Goal: Transaction & Acquisition: Purchase product/service

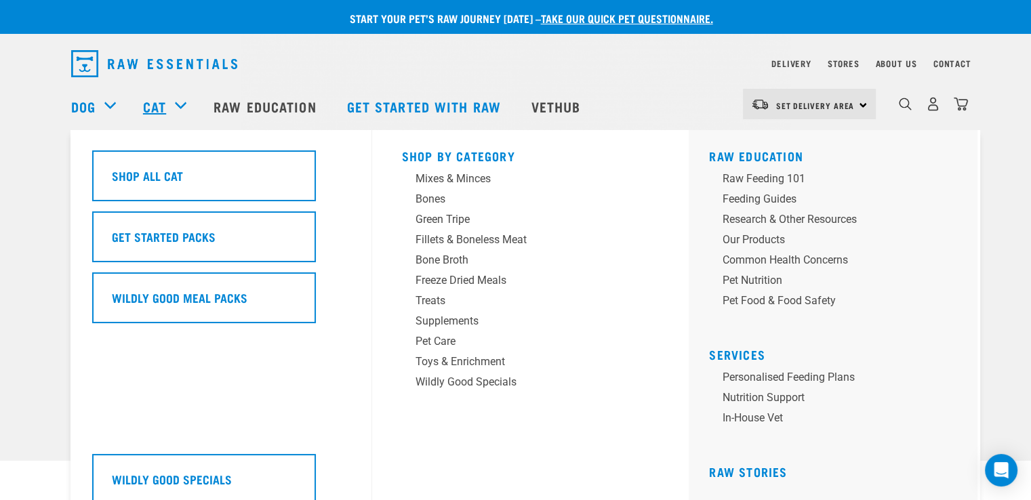
click at [159, 104] on link "Cat" at bounding box center [154, 106] width 23 height 20
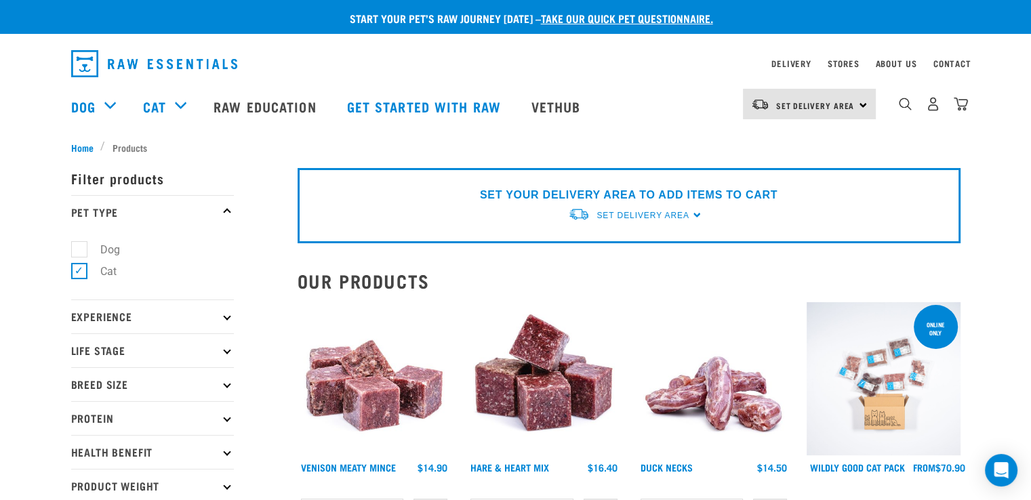
click at [877, 410] on img at bounding box center [884, 379] width 154 height 154
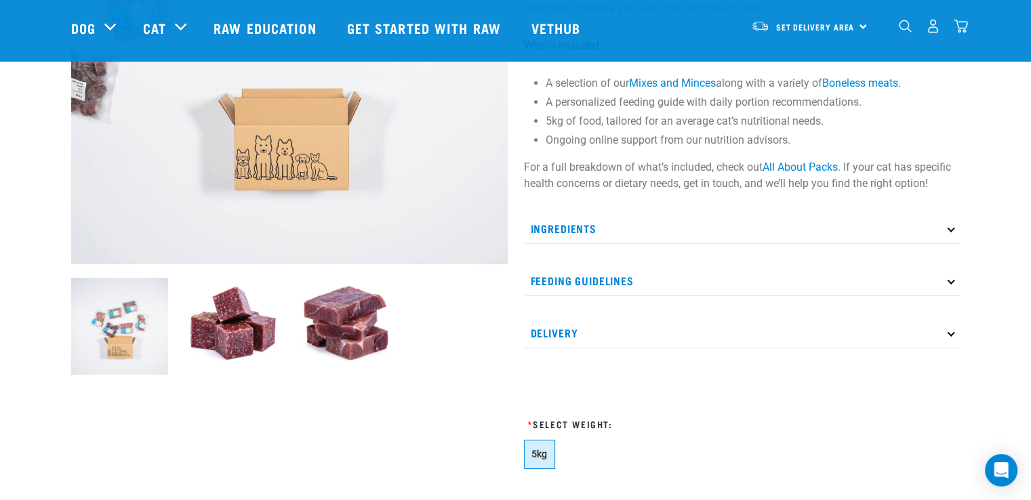
scroll to position [339, 0]
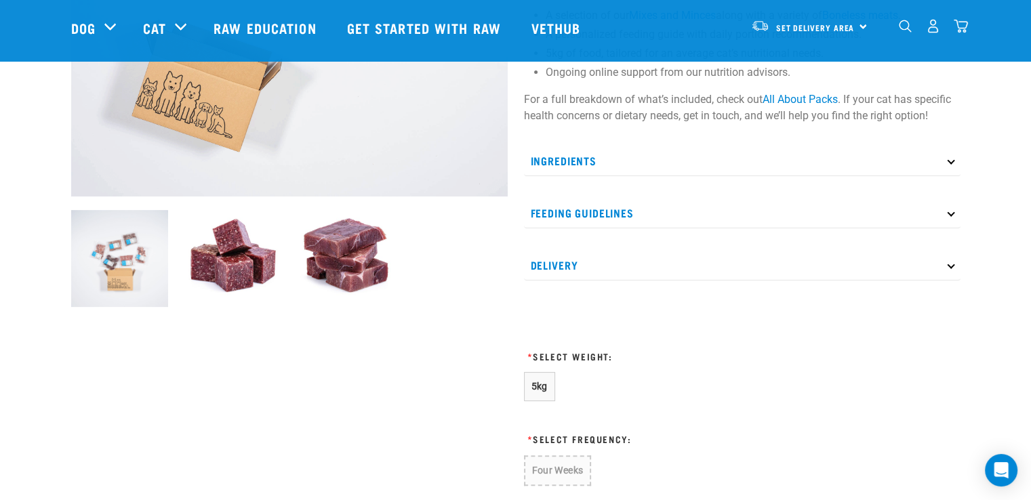
click at [243, 264] on img at bounding box center [232, 258] width 97 height 97
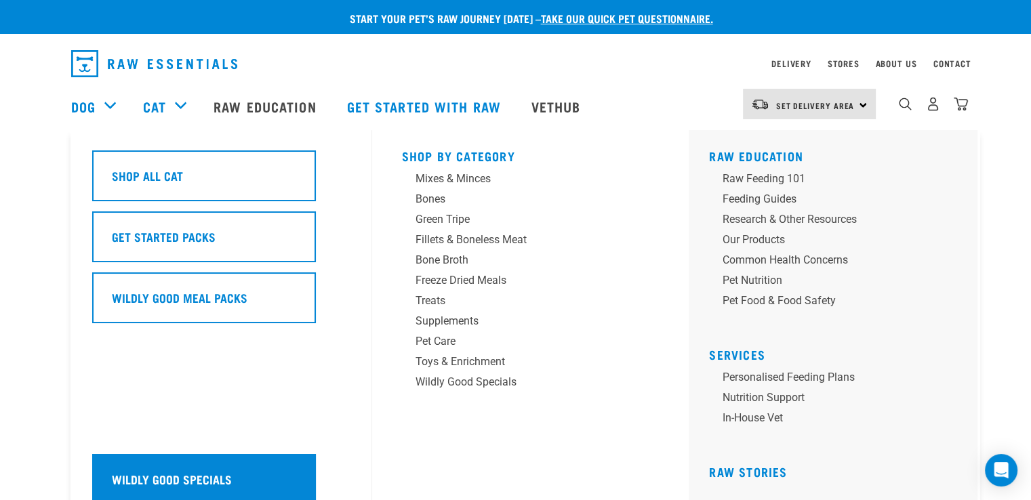
scroll to position [136, 0]
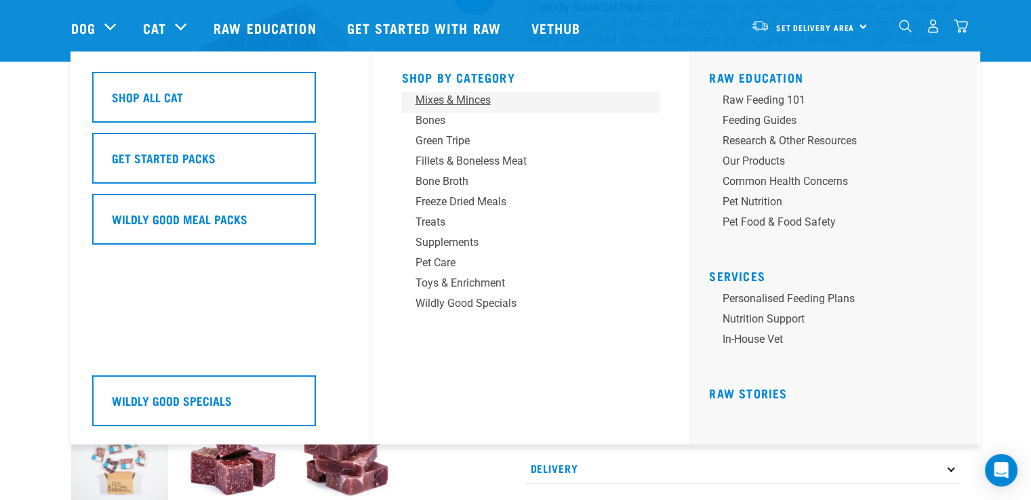
click at [443, 101] on div "Mixes & Minces" at bounding box center [520, 100] width 211 height 16
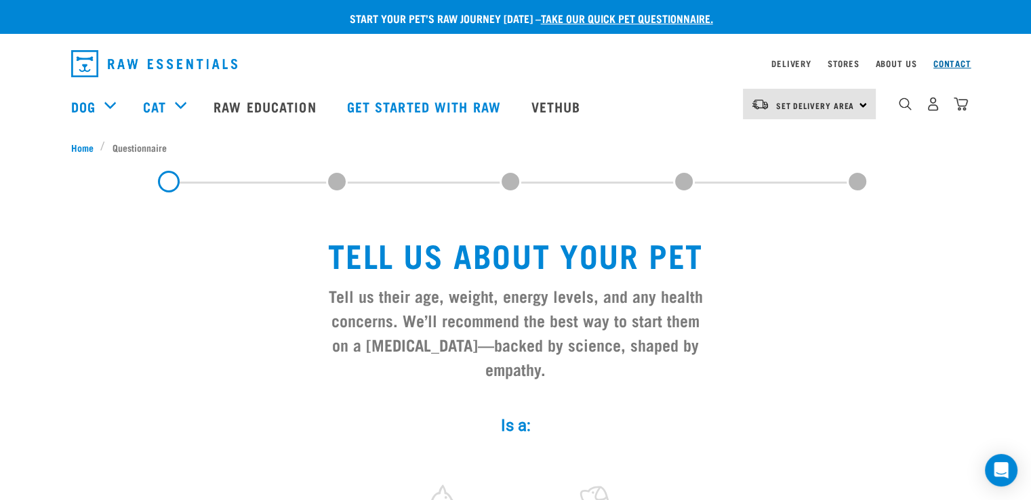
click at [950, 65] on link "Contact" at bounding box center [952, 63] width 38 height 5
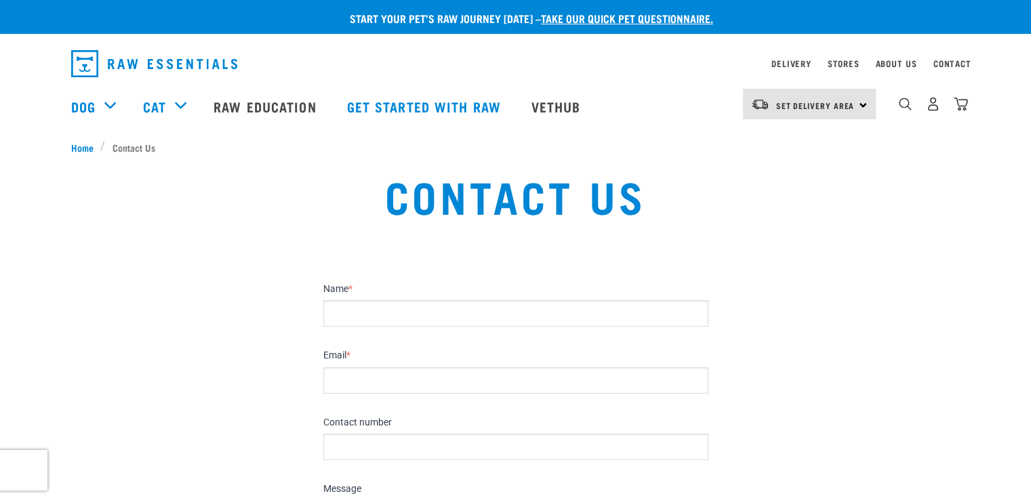
drag, startPoint x: 363, startPoint y: 304, endPoint x: 371, endPoint y: 308, distance: 8.5
click at [367, 306] on input "Name *" at bounding box center [515, 313] width 385 height 26
type input "Cathy Johnson"
click at [368, 388] on input "Email *" at bounding box center [515, 380] width 385 height 26
type input "cathyboots2@gmail.com"
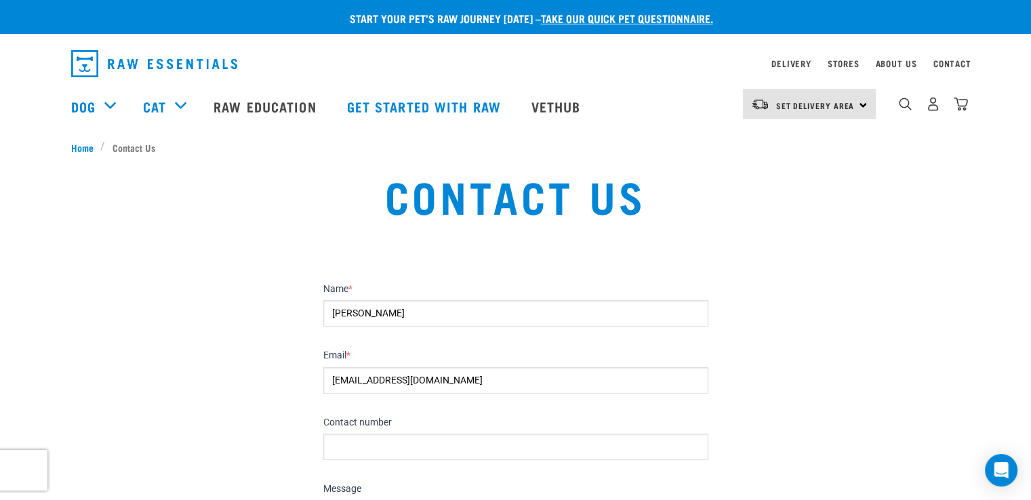
drag, startPoint x: 350, startPoint y: 462, endPoint x: 346, endPoint y: 481, distance: 18.7
click at [346, 481] on div "Name * Cathy Johnson Email * cathyboots2@gmail.com Contact number Message" at bounding box center [515, 414] width 385 height 281
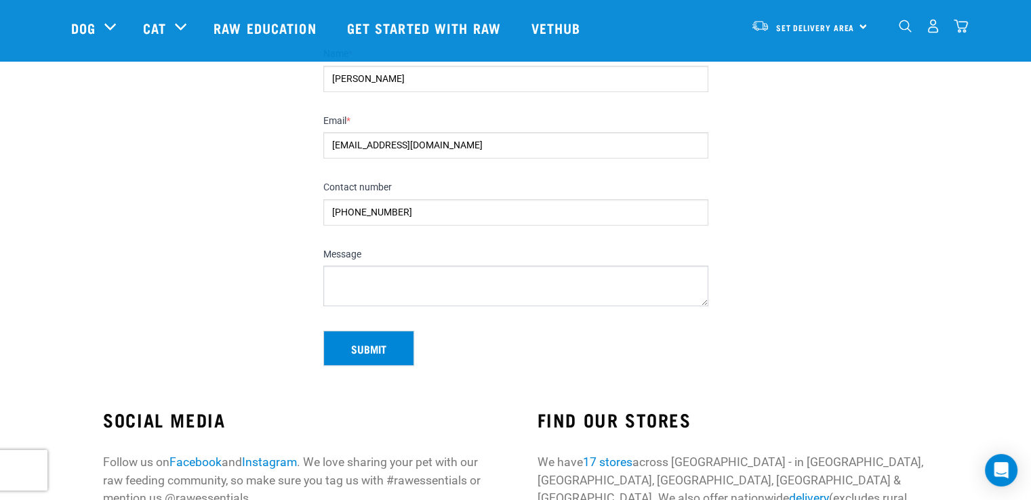
scroll to position [203, 0]
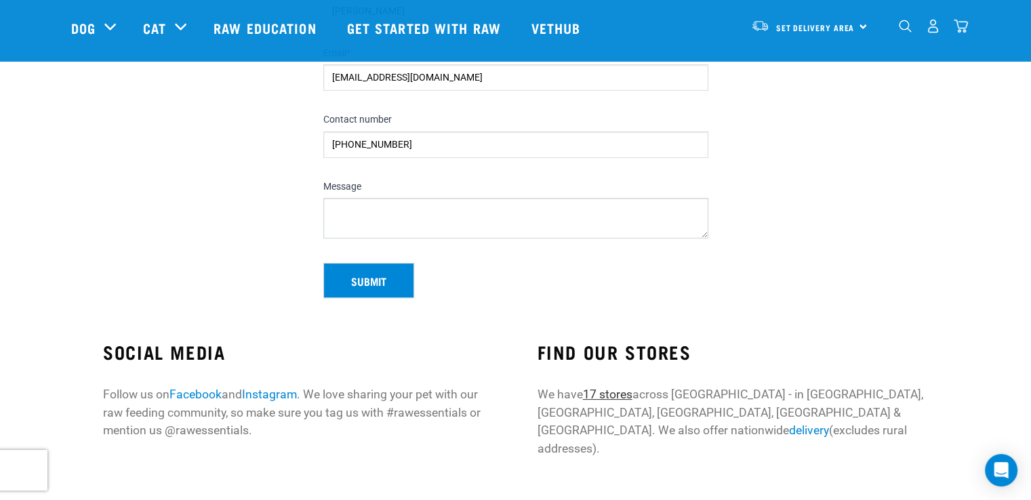
type input "+64 211962822"
click at [598, 395] on link "17 stores" at bounding box center [606, 395] width 49 height 14
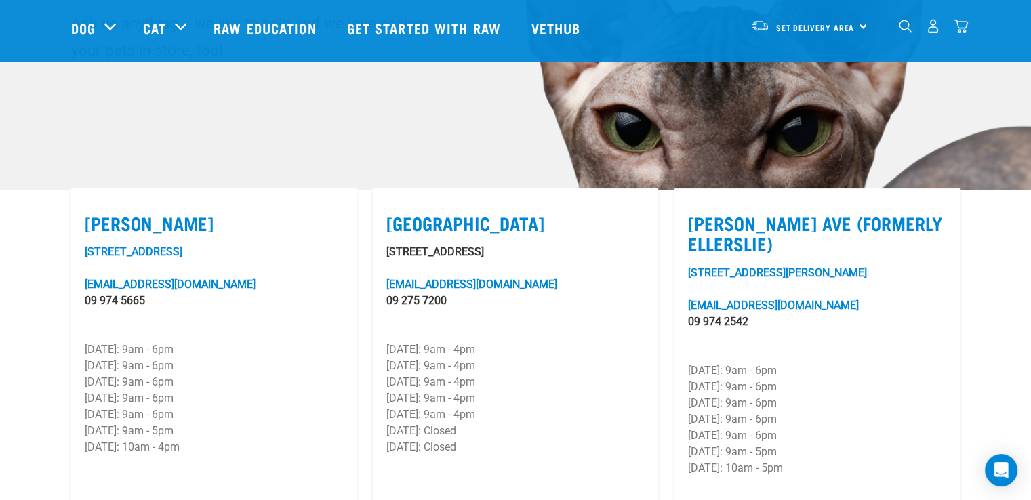
scroll to position [203, 0]
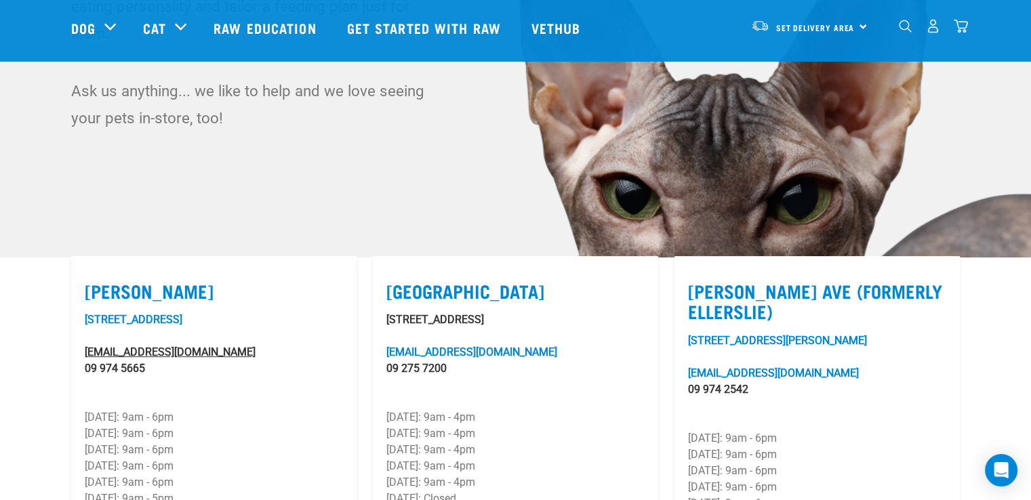
click at [146, 346] on link "greylynn@rawessentials.co.nz" at bounding box center [170, 352] width 171 height 13
click at [165, 346] on link "greylynn@rawessentials.co.nz" at bounding box center [170, 352] width 171 height 13
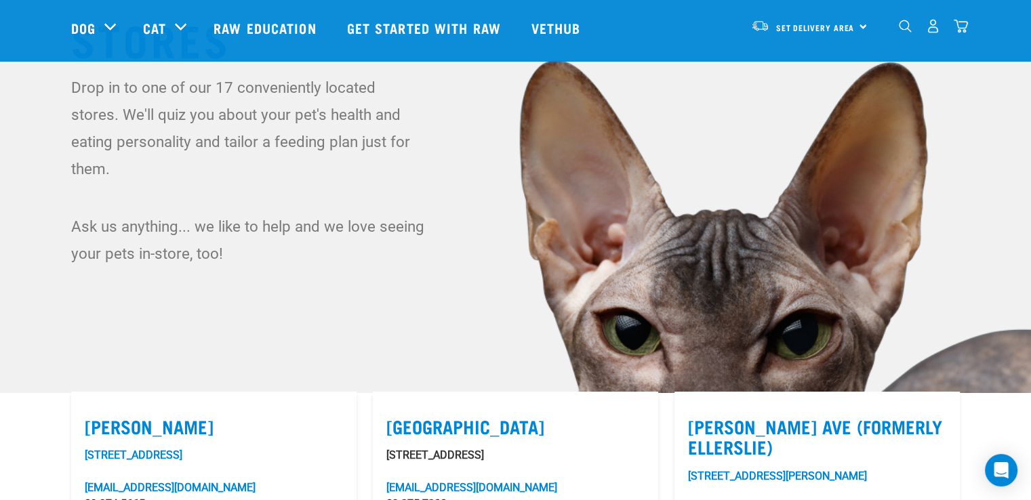
scroll to position [0, 0]
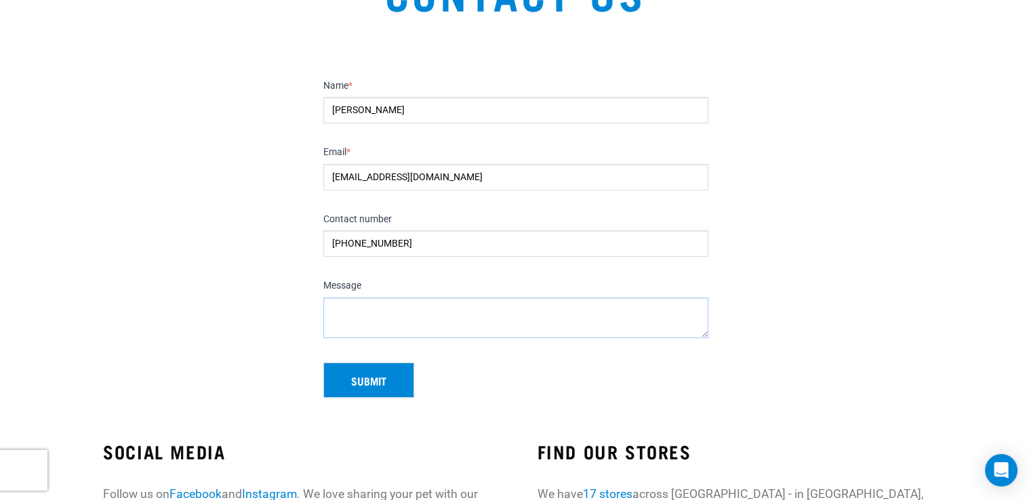
click at [361, 298] on textarea "Message" at bounding box center [515, 318] width 385 height 41
type textarea "Hi I have an extremely fussy chat that eats raw"
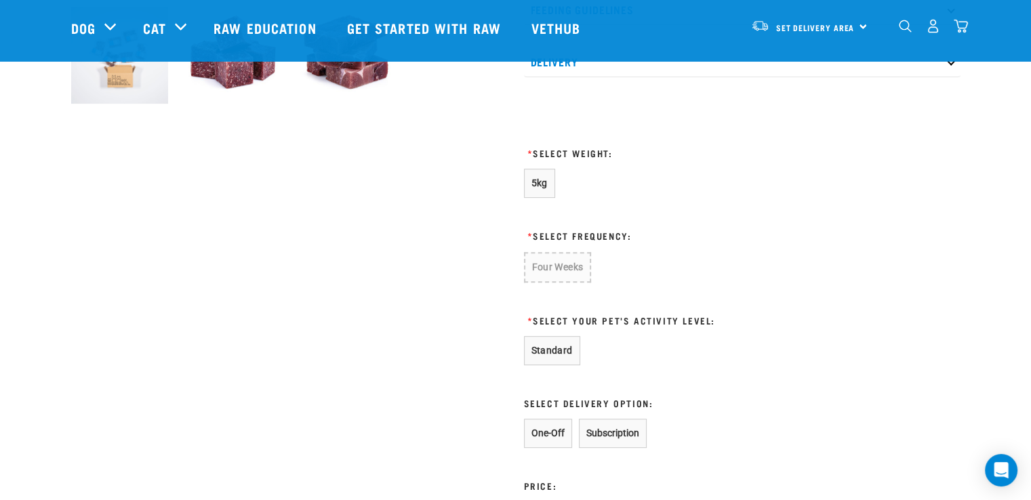
scroll to position [610, 0]
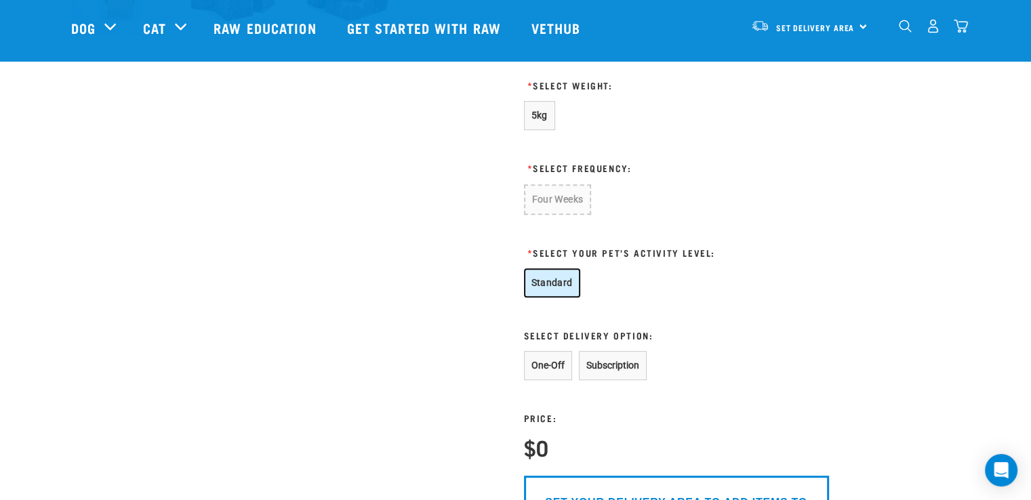
click at [553, 285] on button "Standard" at bounding box center [552, 282] width 56 height 29
click at [548, 365] on button "One-Off" at bounding box center [548, 365] width 48 height 29
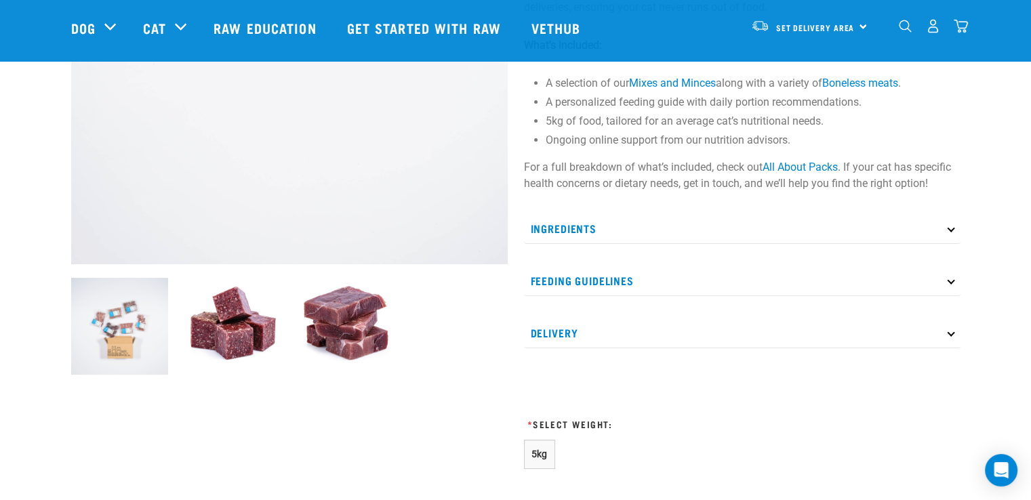
scroll to position [0, 0]
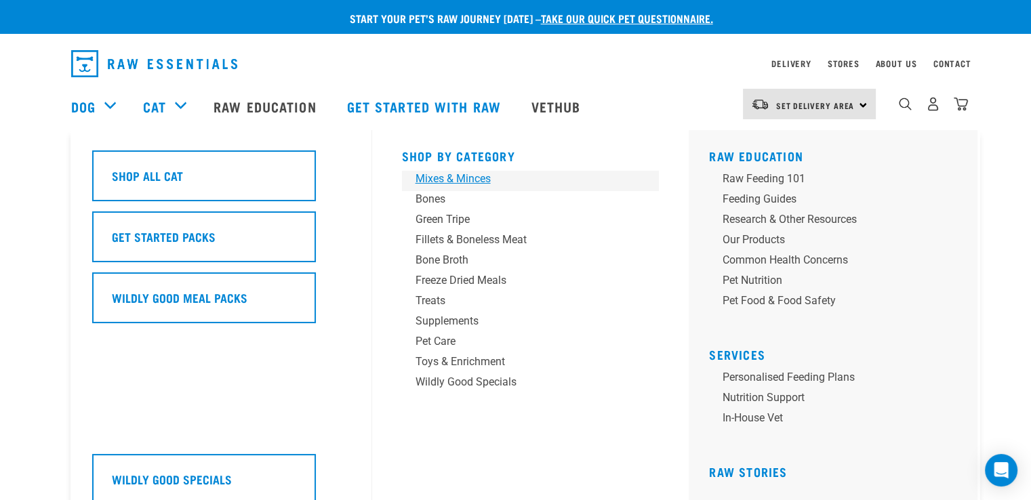
click at [447, 178] on div "Mixes & Minces" at bounding box center [520, 179] width 211 height 16
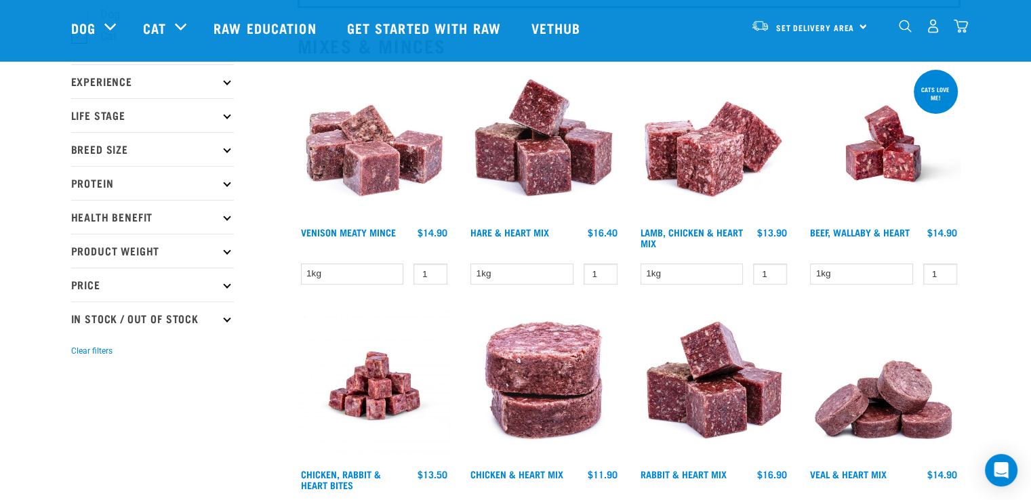
scroll to position [68, 0]
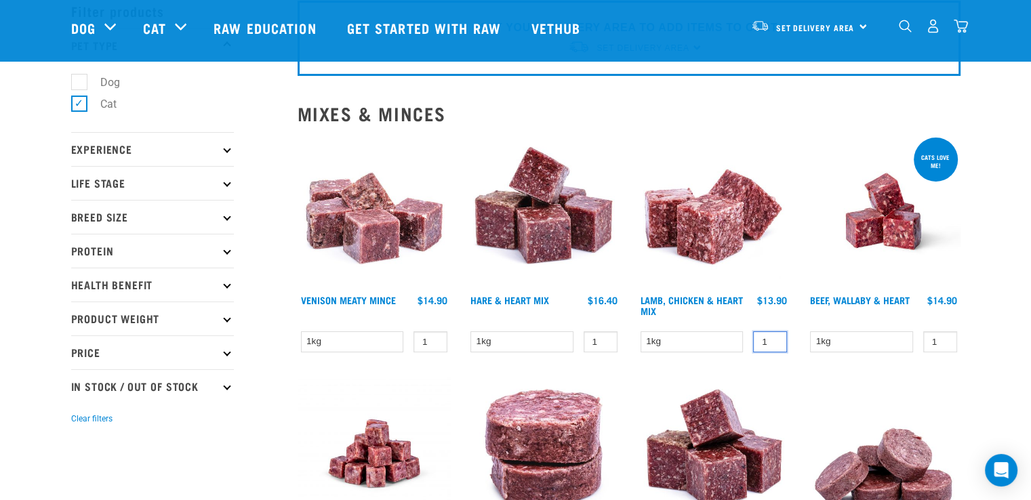
click at [764, 340] on input "1" at bounding box center [770, 341] width 34 height 21
click at [692, 291] on div "Lamb, Chicken & Heart Mix 1 0 100 0" at bounding box center [714, 248] width 170 height 242
click at [688, 301] on link "Lamb, Chicken & Heart Mix" at bounding box center [691, 306] width 102 height 16
click at [673, 339] on select "1kg" at bounding box center [691, 341] width 103 height 21
click at [640, 331] on select "1kg" at bounding box center [691, 341] width 103 height 21
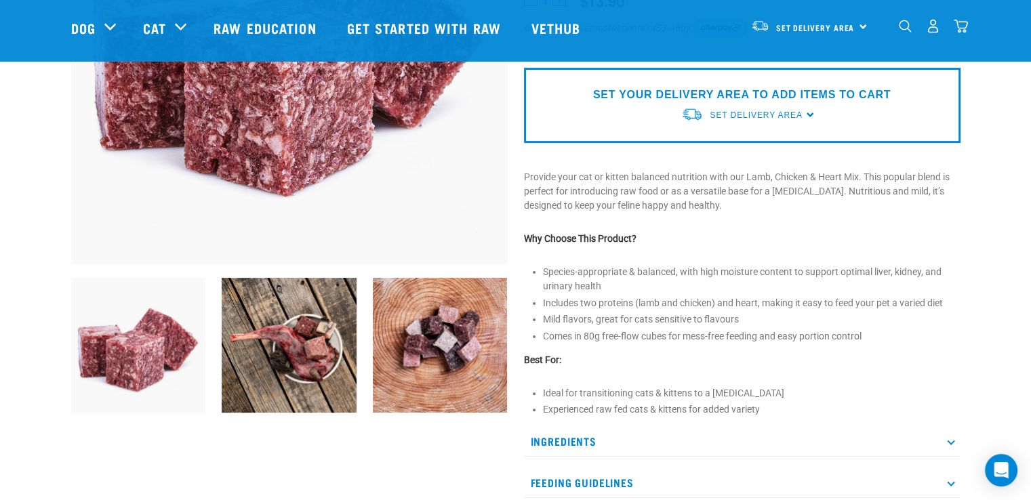
scroll to position [339, 0]
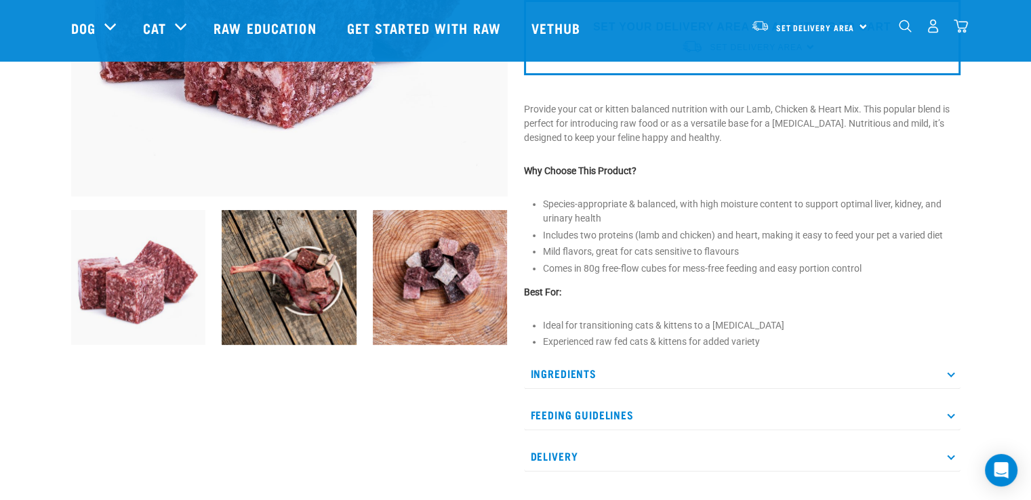
click at [579, 411] on p "Feeding Guidelines" at bounding box center [742, 415] width 436 height 30
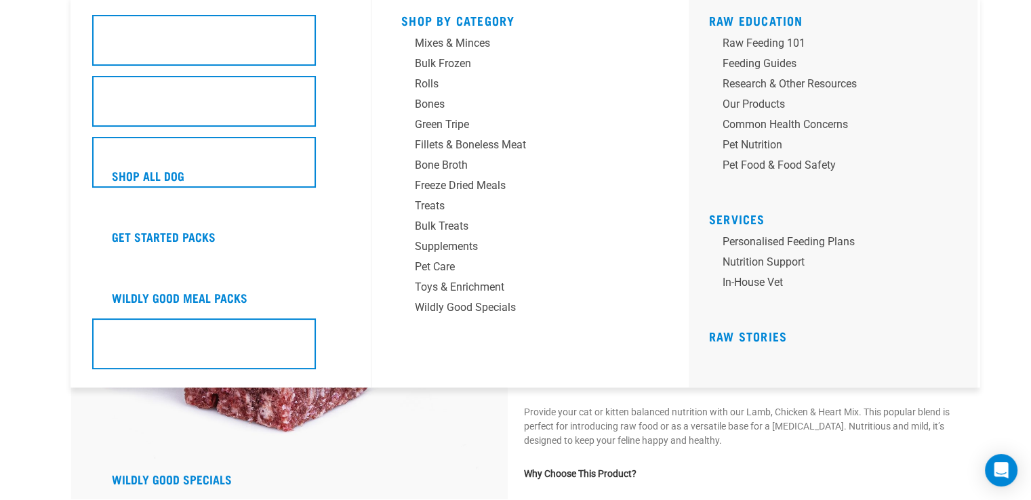
scroll to position [0, 0]
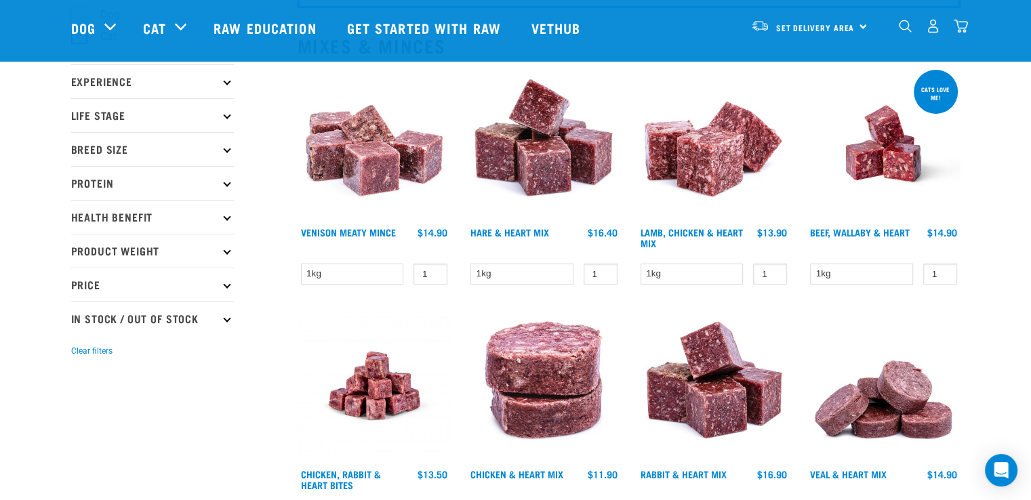
scroll to position [203, 0]
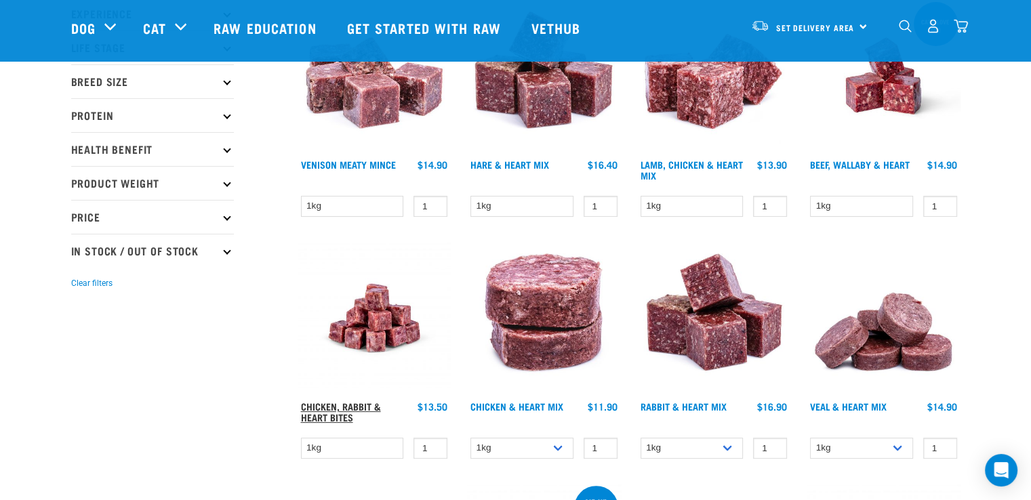
click at [357, 404] on link "Chicken, Rabbit & Heart Bites" at bounding box center [341, 412] width 80 height 16
click at [371, 317] on img at bounding box center [375, 318] width 154 height 154
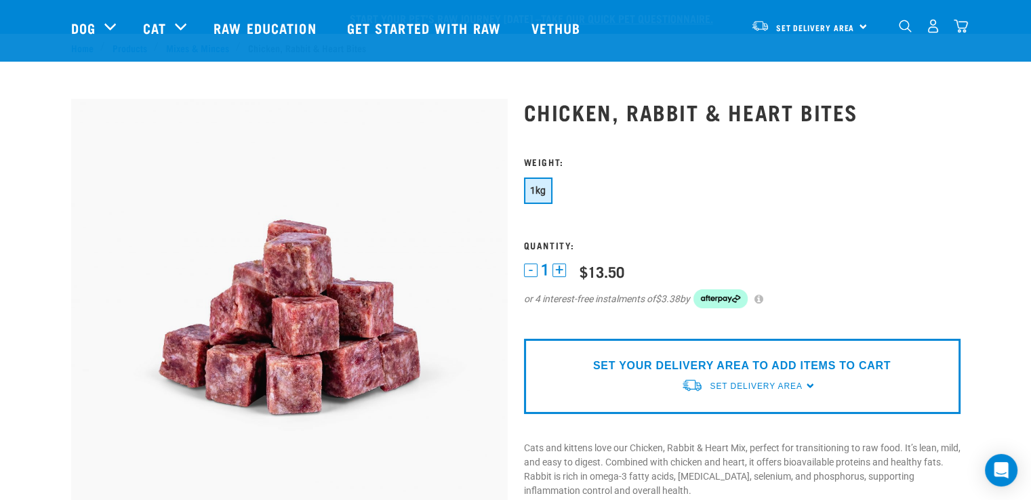
scroll to position [68, 0]
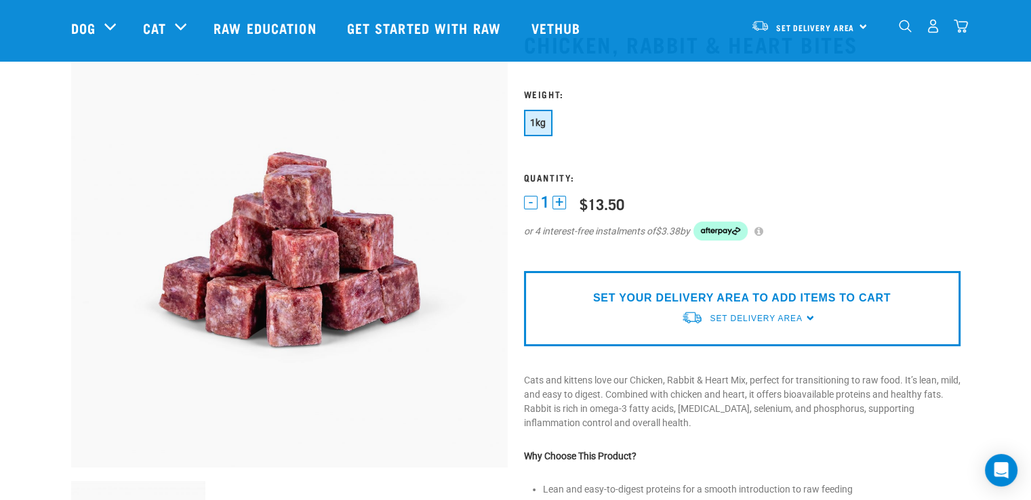
click at [556, 201] on button "+" at bounding box center [559, 203] width 14 height 14
click at [532, 205] on button "-" at bounding box center [531, 203] width 14 height 14
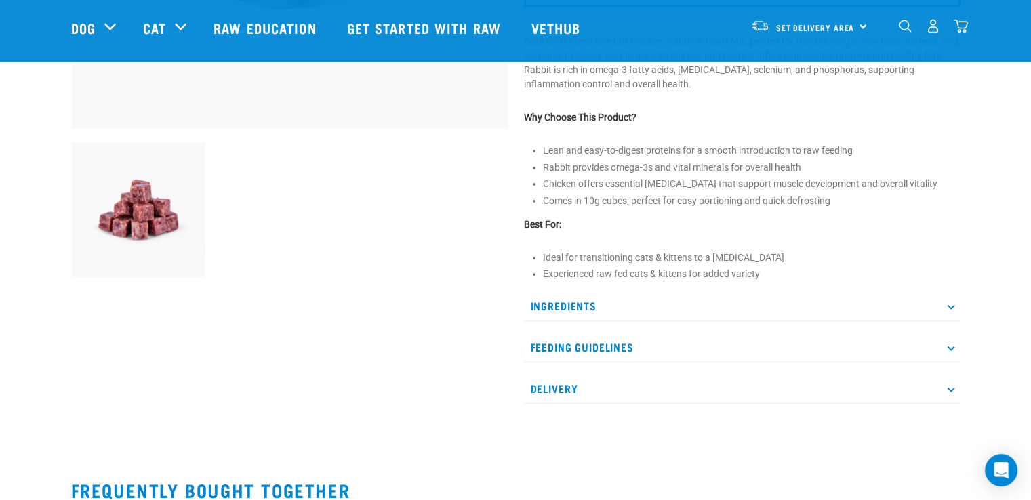
scroll to position [339, 0]
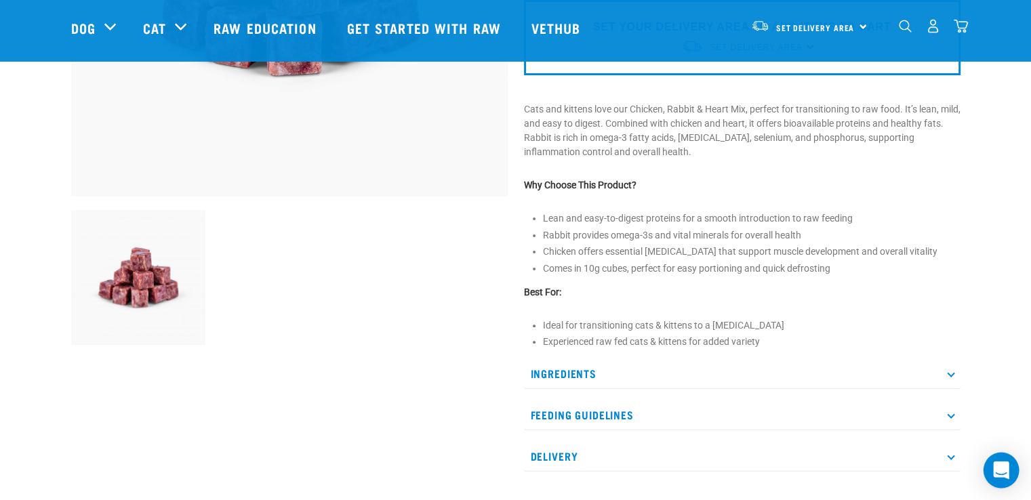
click at [996, 470] on icon "Open Intercom Messenger" at bounding box center [1001, 471] width 16 height 18
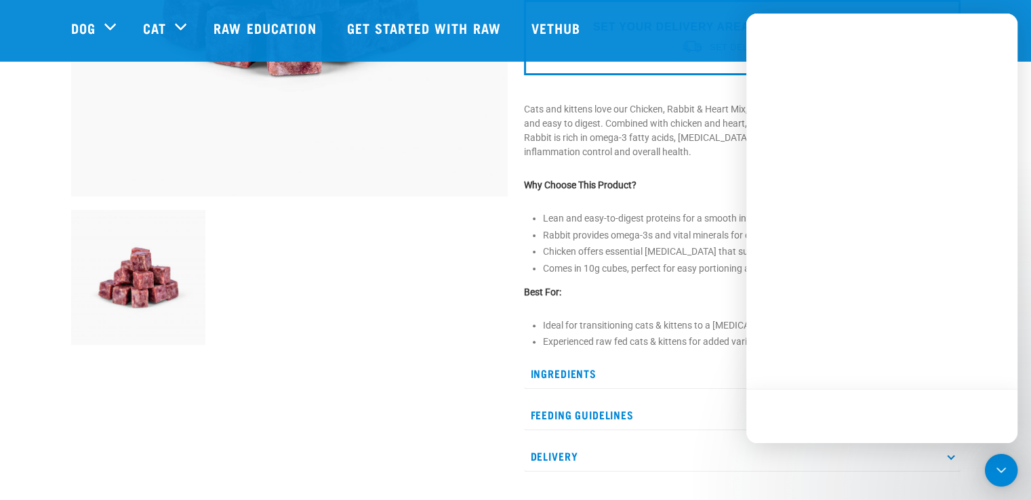
scroll to position [0, 0]
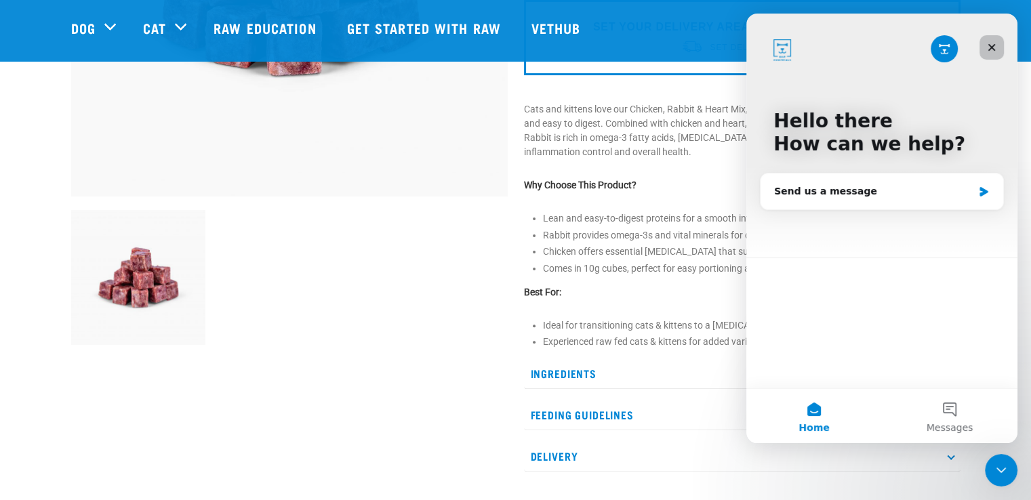
click at [990, 49] on icon "Close" at bounding box center [991, 47] width 11 height 11
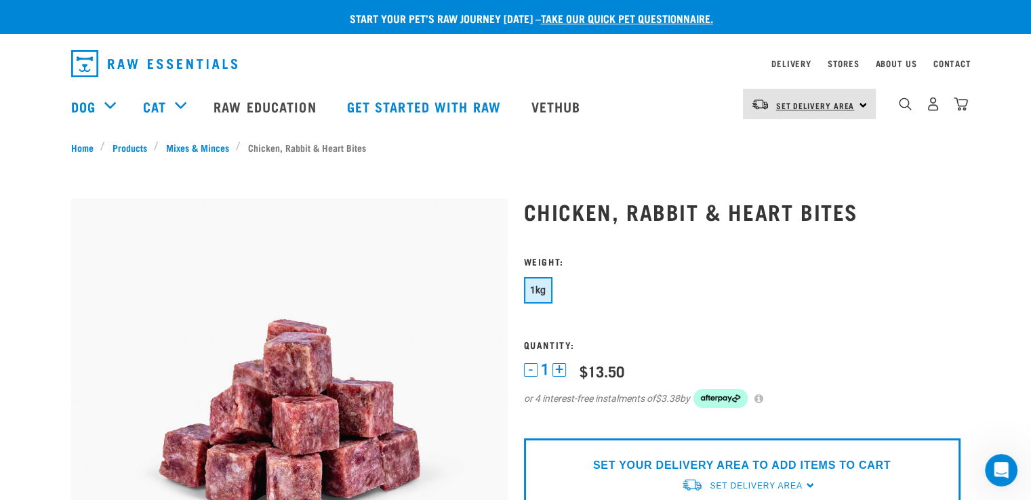
click at [838, 104] on span "Set Delivery Area" at bounding box center [815, 105] width 79 height 5
click at [803, 144] on link "[GEOGRAPHIC_DATA]" at bounding box center [808, 142] width 130 height 30
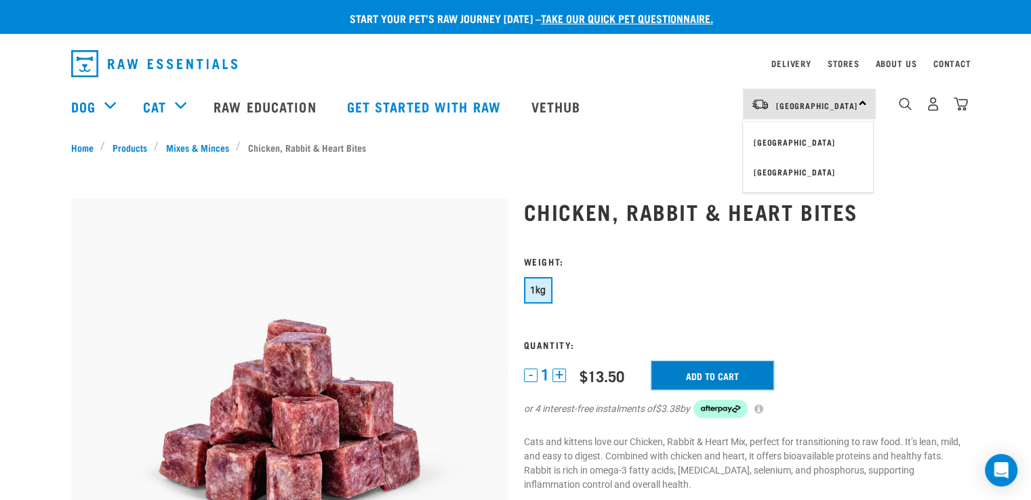
click at [721, 376] on input "Add to cart" at bounding box center [712, 375] width 122 height 28
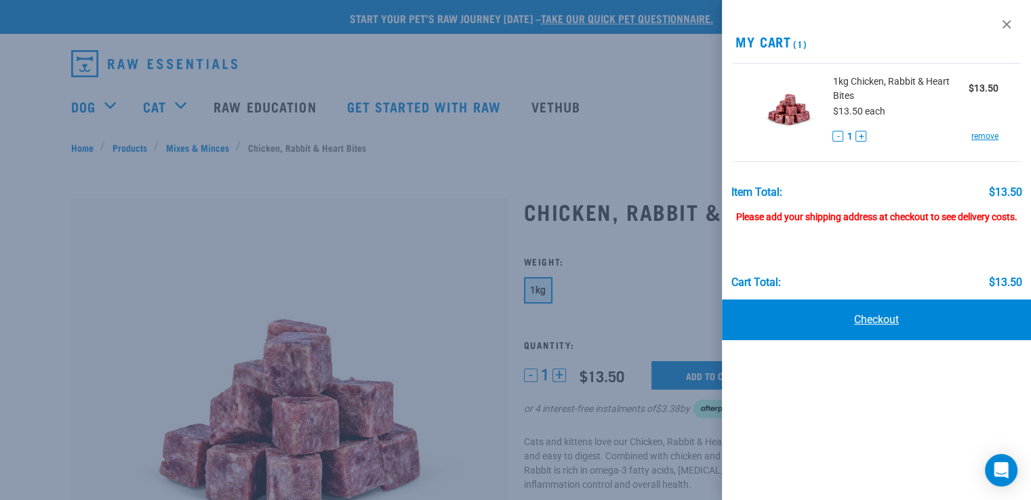
click at [869, 319] on link "Checkout" at bounding box center [876, 320] width 309 height 41
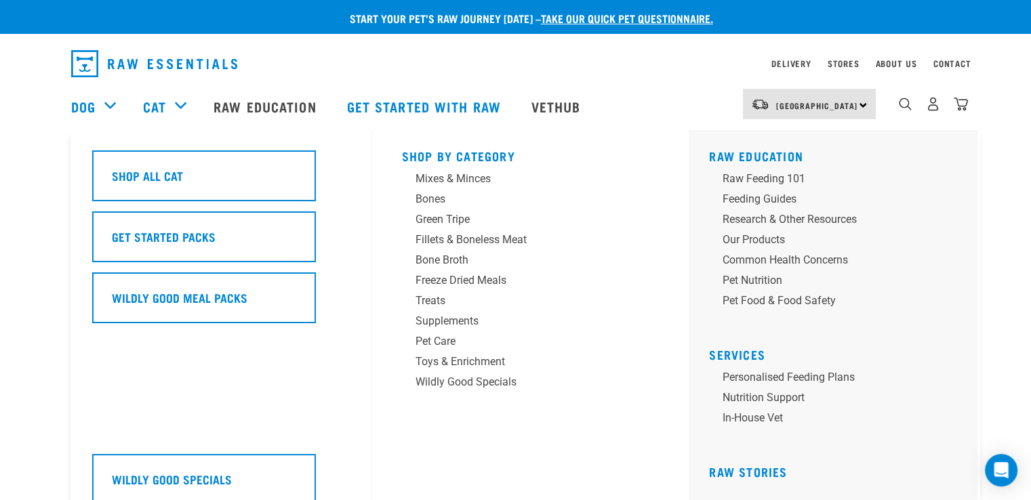
click at [184, 108] on div "Cat" at bounding box center [171, 106] width 57 height 54
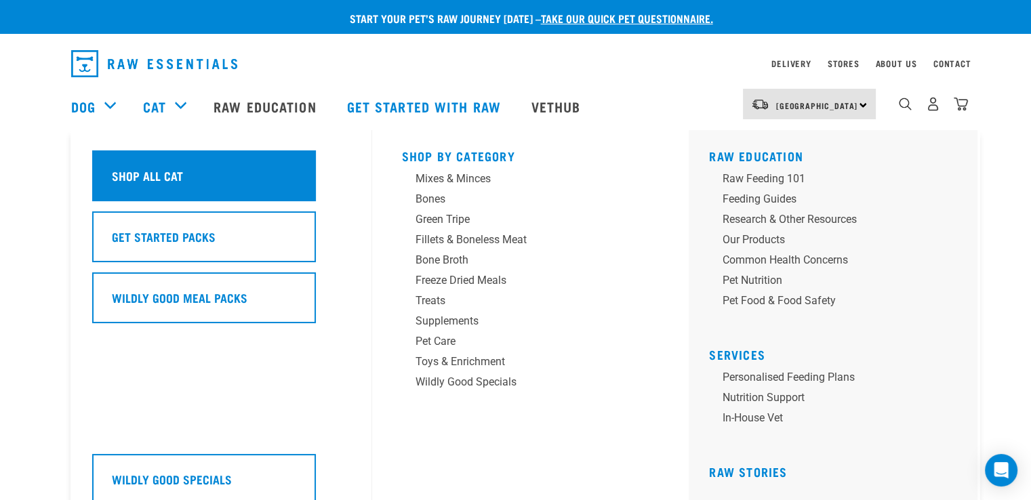
click at [149, 184] on h5 "Shop All Cat" at bounding box center [147, 176] width 71 height 18
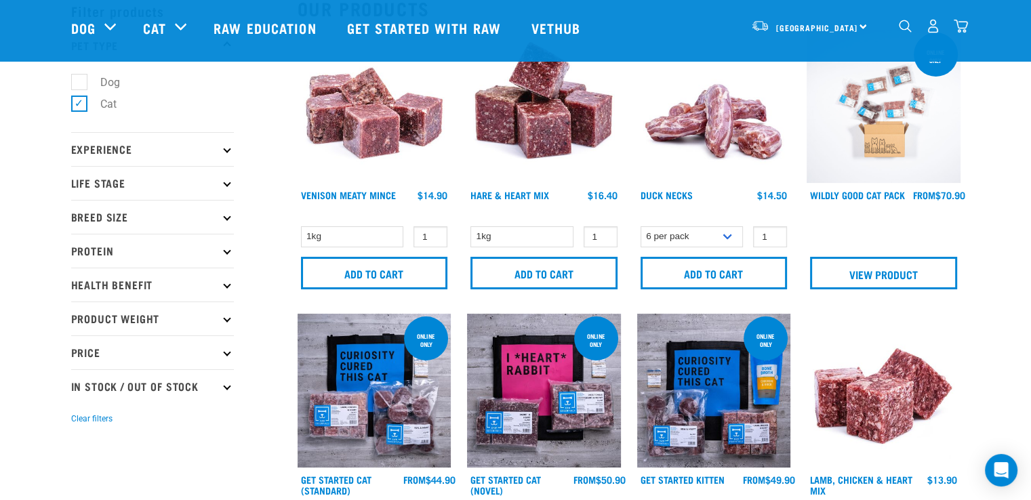
scroll to position [136, 0]
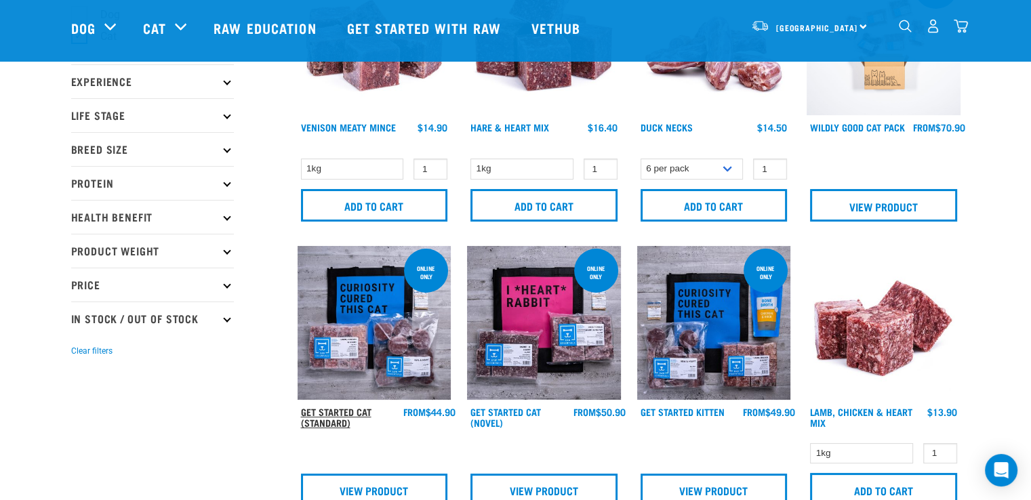
click at [321, 418] on link "Get Started Cat (Standard)" at bounding box center [336, 417] width 70 height 16
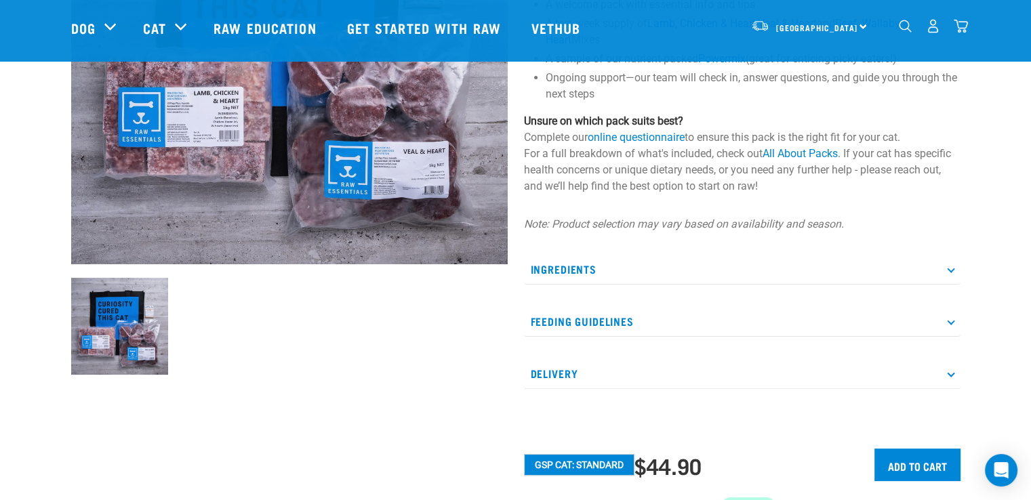
scroll to position [339, 0]
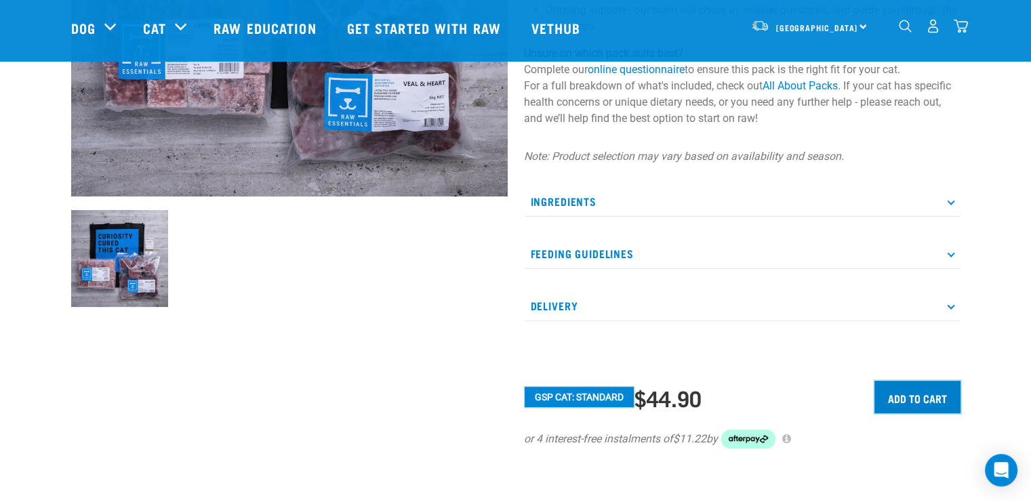
click at [914, 398] on input "Add to cart" at bounding box center [917, 397] width 86 height 33
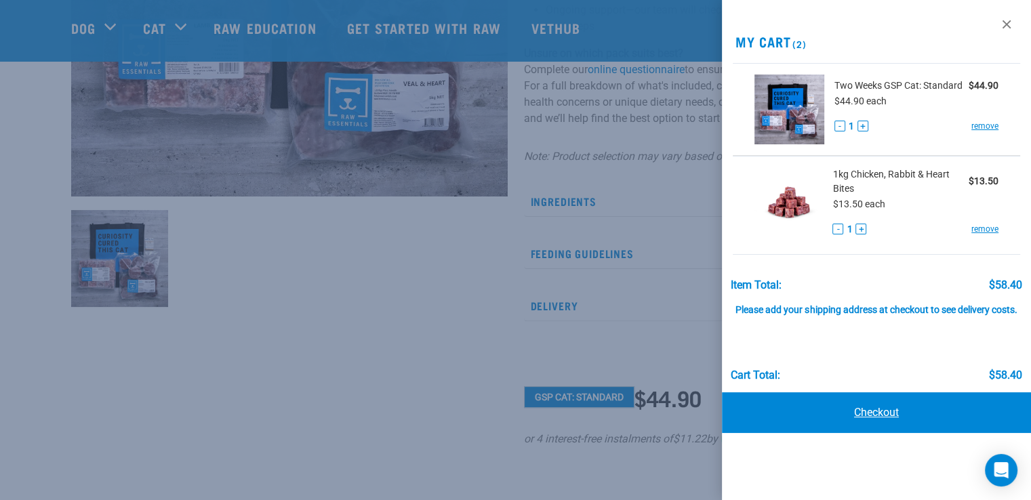
click at [861, 409] on link "Checkout" at bounding box center [876, 412] width 309 height 41
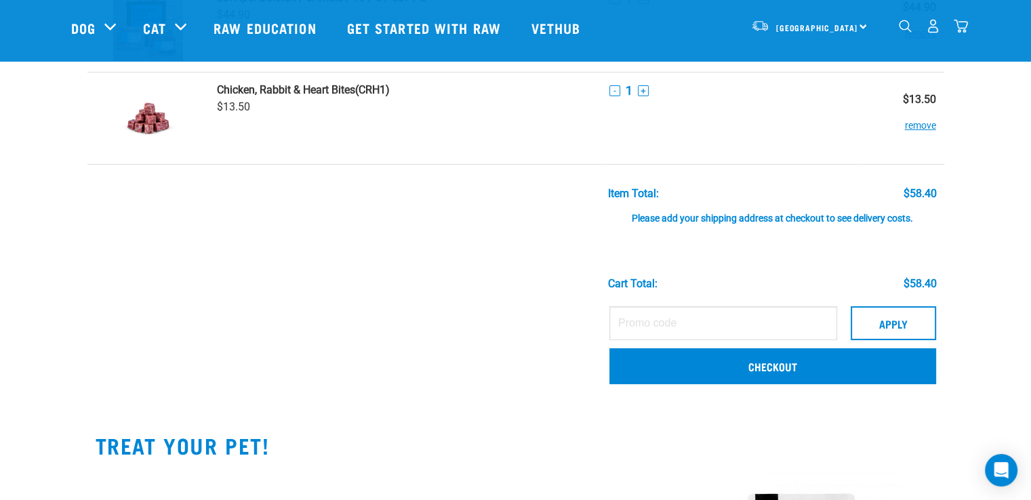
scroll to position [203, 0]
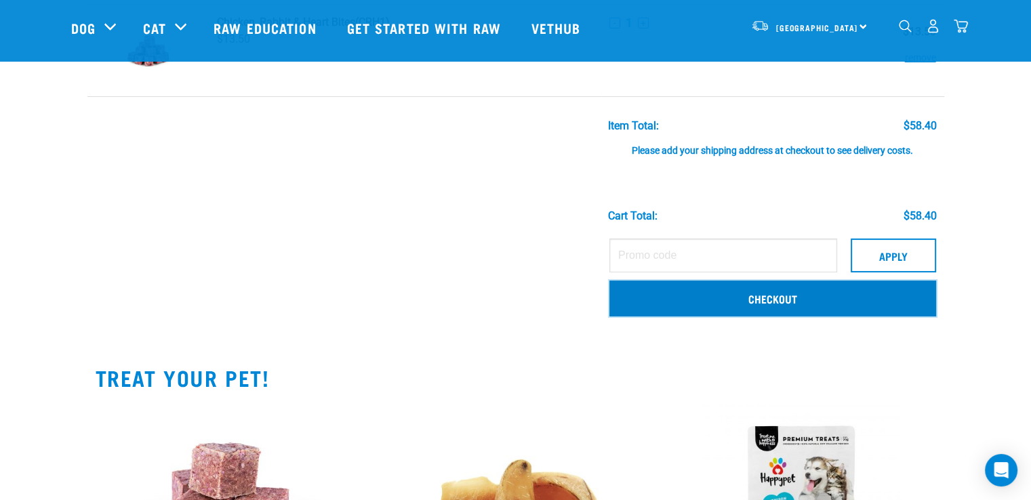
click at [819, 302] on link "Checkout" at bounding box center [772, 298] width 327 height 35
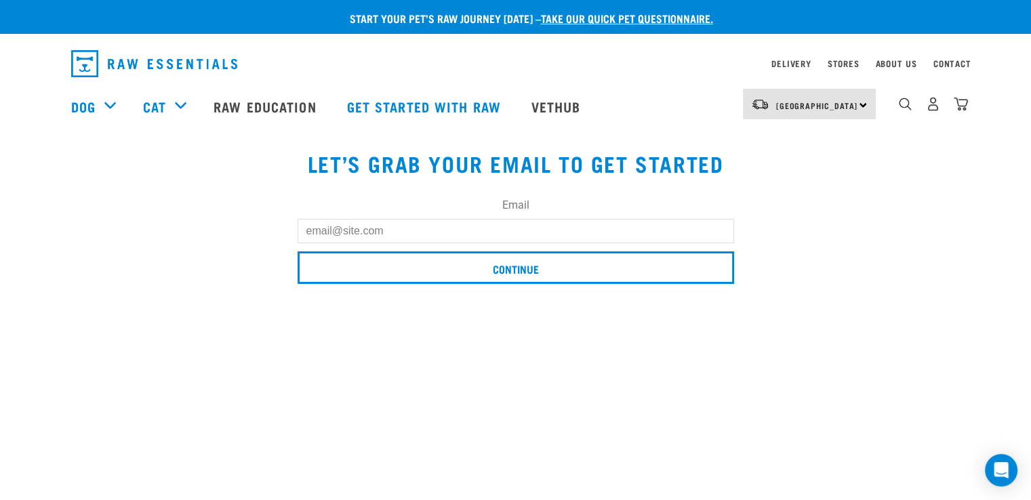
click at [358, 229] on input "Email" at bounding box center [516, 231] width 436 height 24
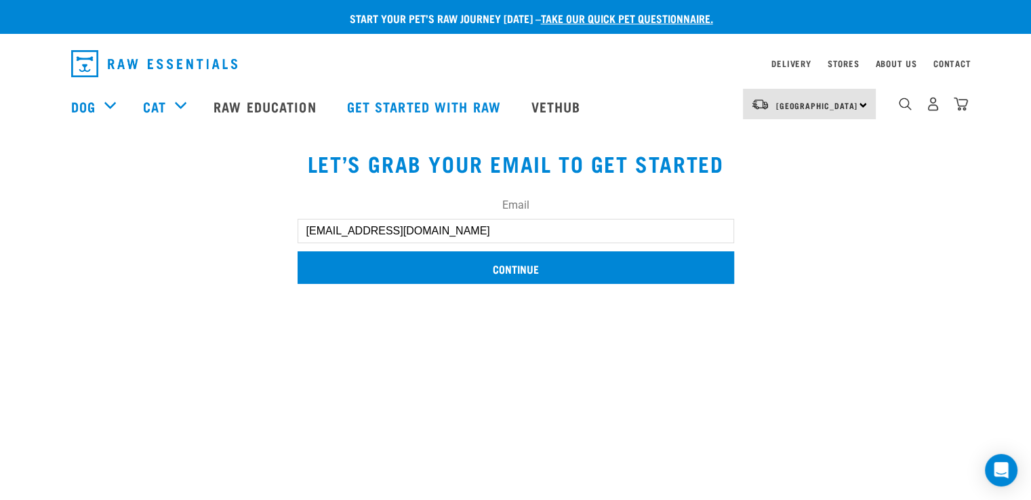
type input "cathyboots2@gmail.com"
click at [420, 274] on input "Continue" at bounding box center [516, 267] width 436 height 33
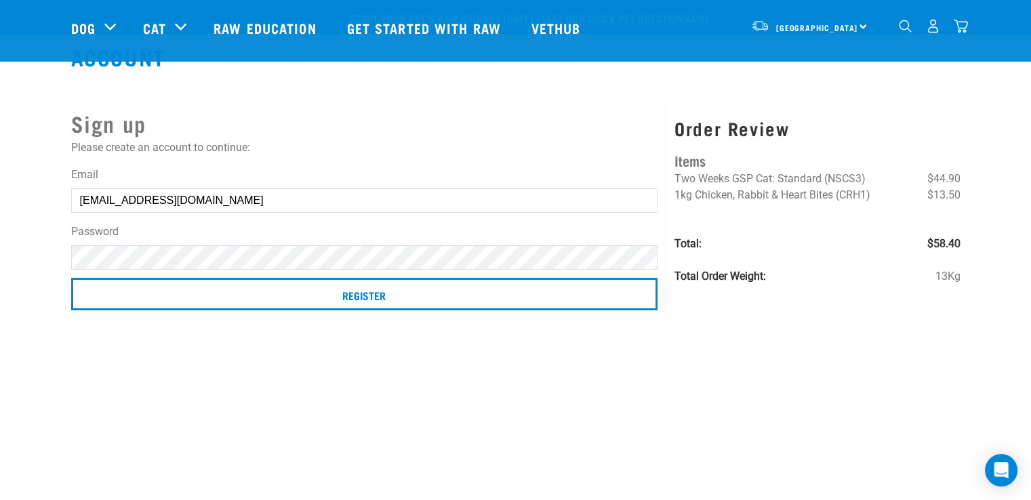
scroll to position [68, 0]
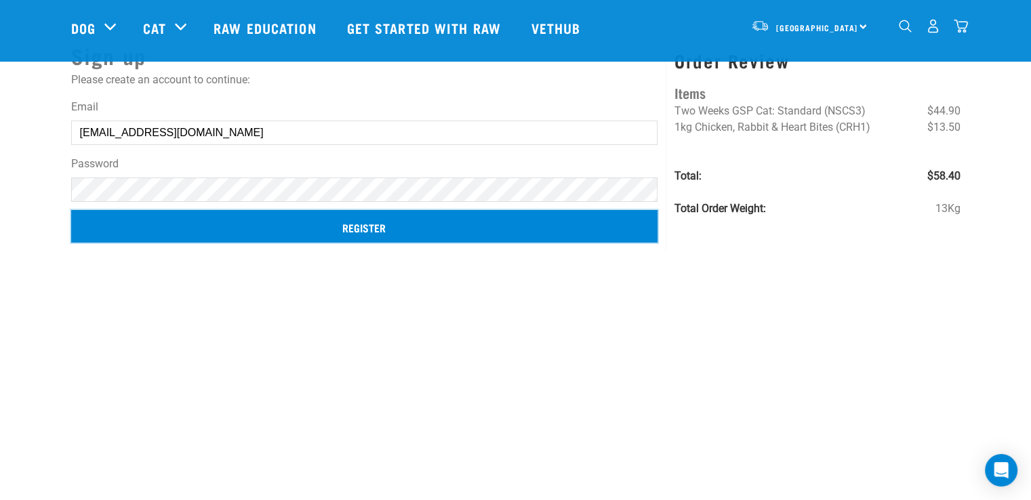
click at [311, 229] on input "Register" at bounding box center [364, 226] width 587 height 33
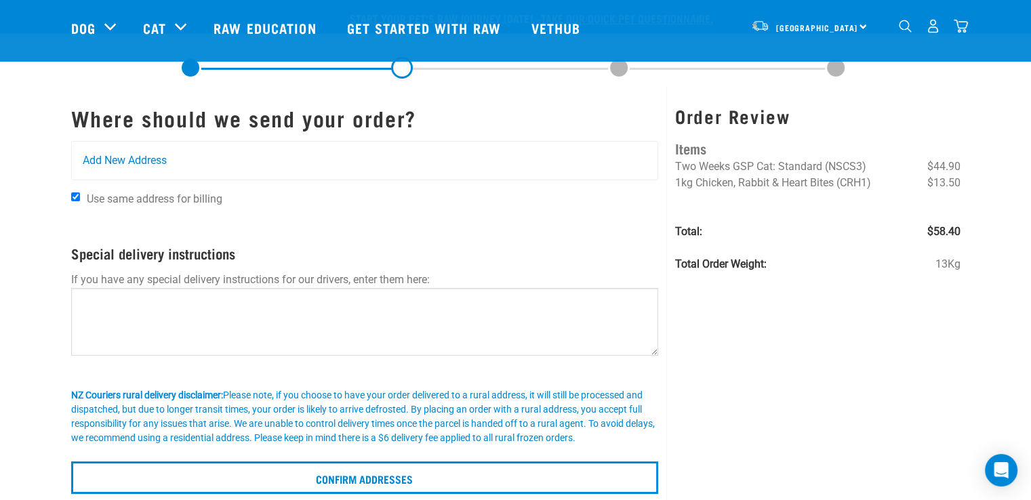
scroll to position [68, 0]
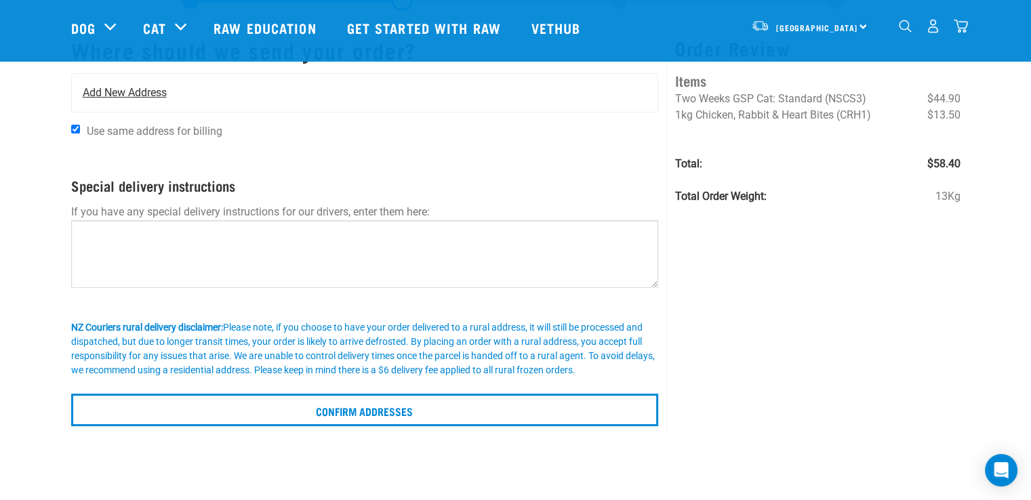
click at [84, 96] on span "Add New Address" at bounding box center [125, 93] width 84 height 16
click at [83, 95] on span "Add New Address" at bounding box center [125, 93] width 84 height 16
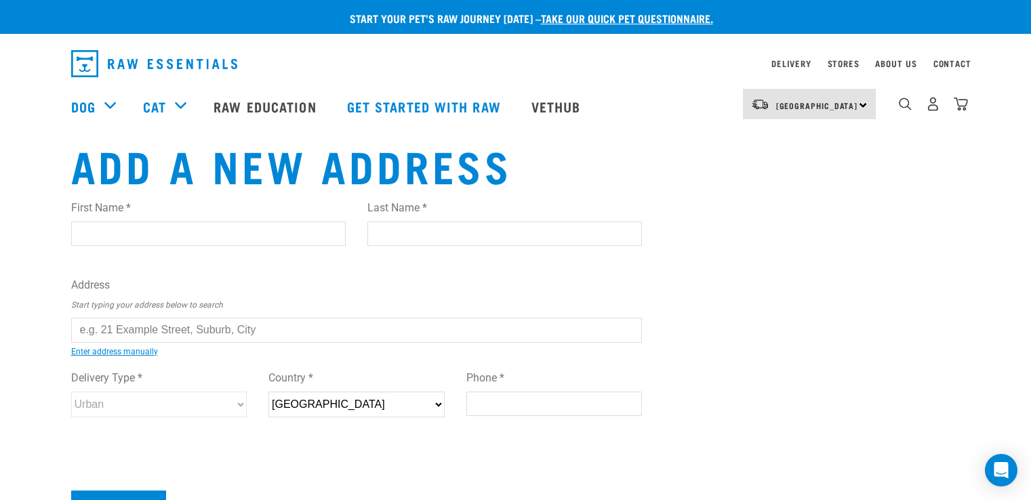
click at [91, 261] on div "First Name * Last Name *" at bounding box center [356, 227] width 593 height 77
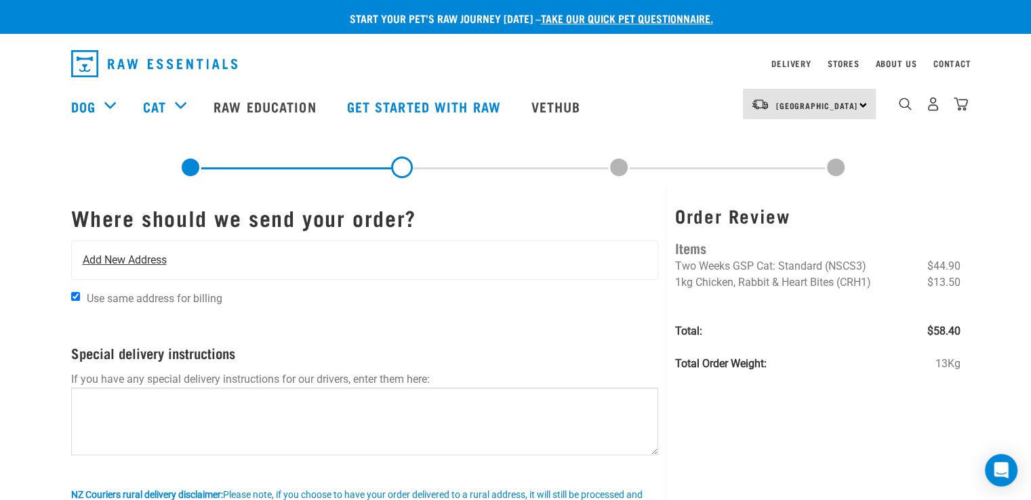
click at [124, 258] on span "Add New Address" at bounding box center [125, 260] width 84 height 16
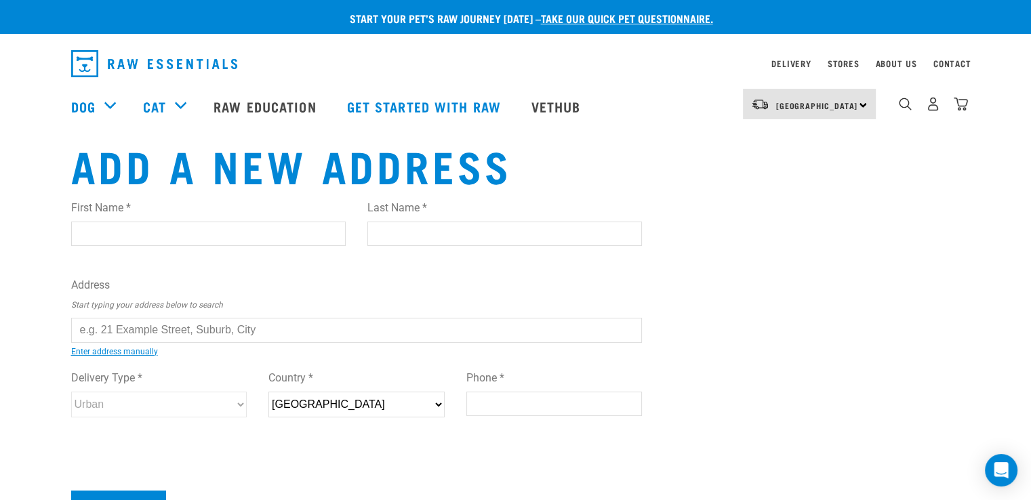
drag, startPoint x: 279, startPoint y: 333, endPoint x: 5, endPoint y: 331, distance: 273.8
click at [5, 331] on div "Start your pet’s raw journey [DATE] – take our quick pet questionnaire. Deliver…" at bounding box center [515, 278] width 1031 height 556
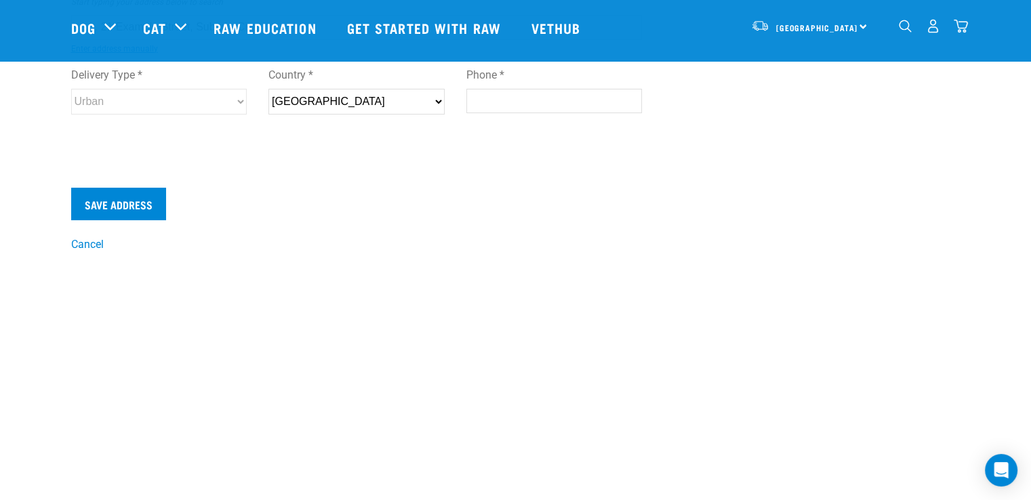
scroll to position [271, 0]
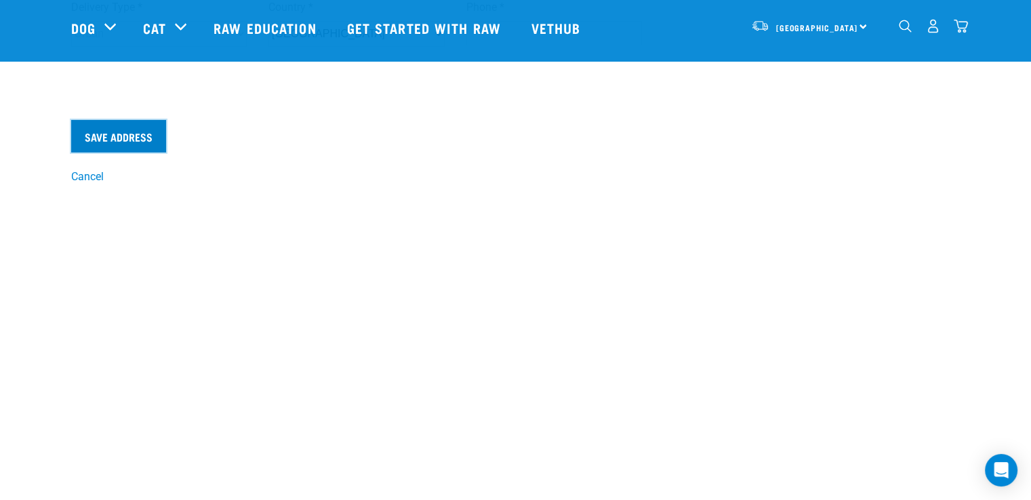
click at [108, 139] on input "Save Address" at bounding box center [118, 136] width 95 height 33
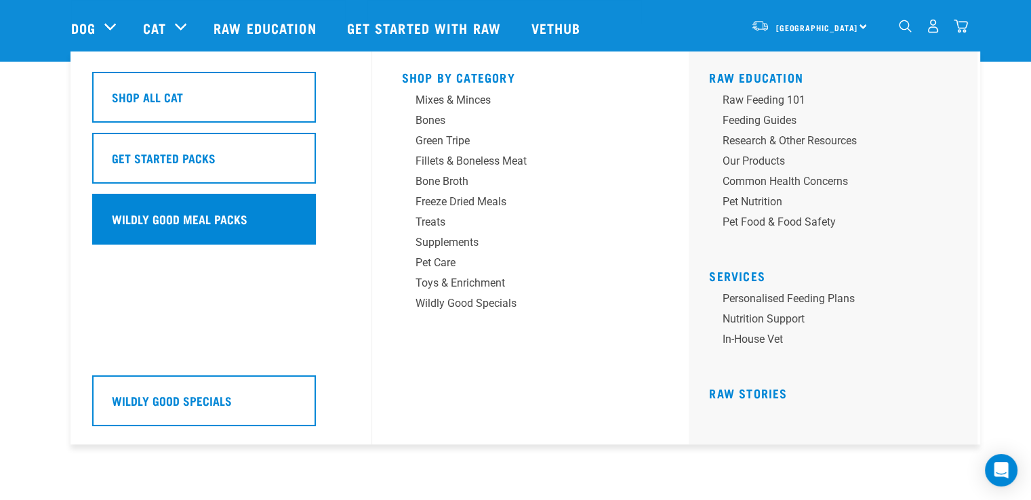
scroll to position [0, 0]
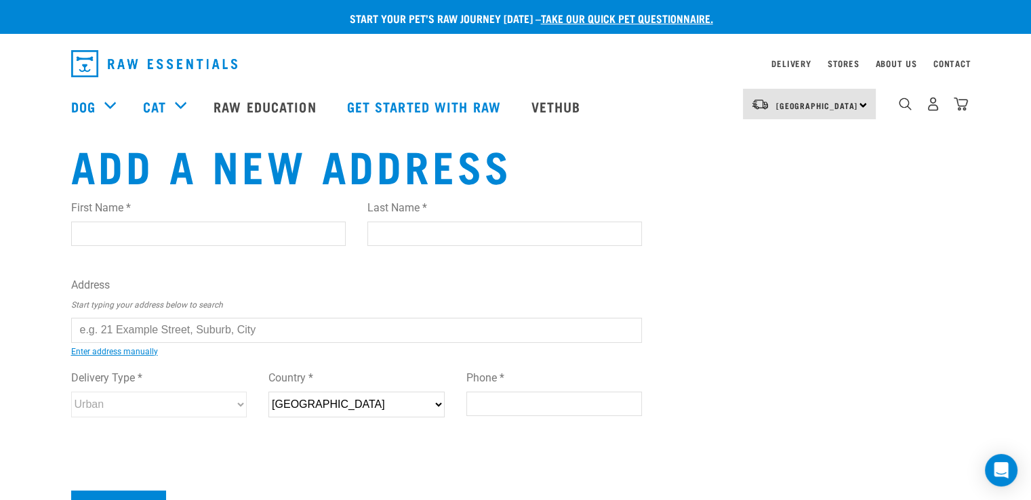
click at [263, 329] on input "text" at bounding box center [356, 330] width 571 height 24
click at [131, 233] on input "First Name *" at bounding box center [208, 234] width 274 height 24
type input "[PERSON_NAME]"
click at [100, 330] on input "text" at bounding box center [356, 330] width 571 height 24
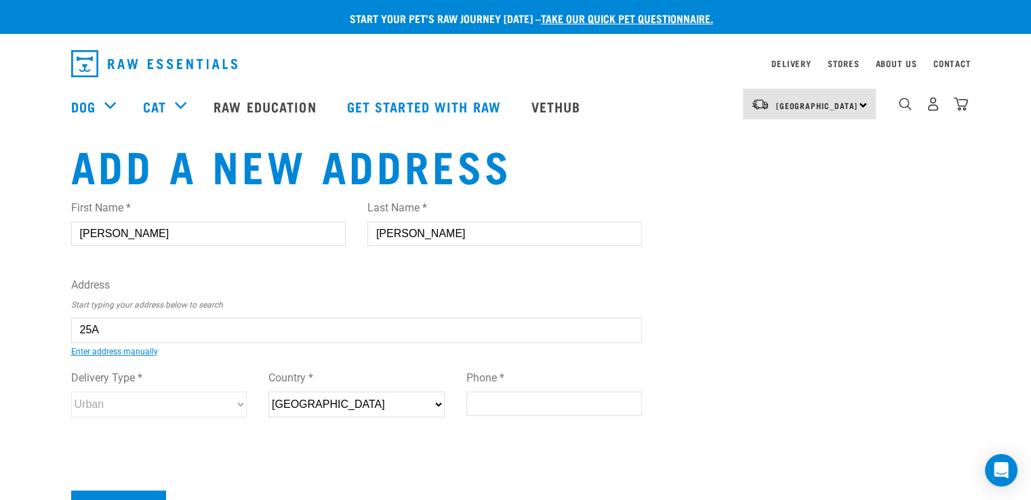
type input "25A"
